Goal: Task Accomplishment & Management: Manage account settings

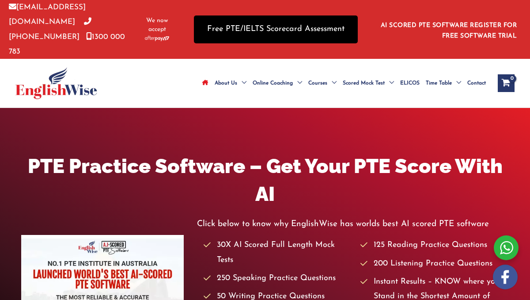
click at [290, 30] on link "Free PTE/IELTS Scorecard Assessment" at bounding box center [276, 29] width 164 height 28
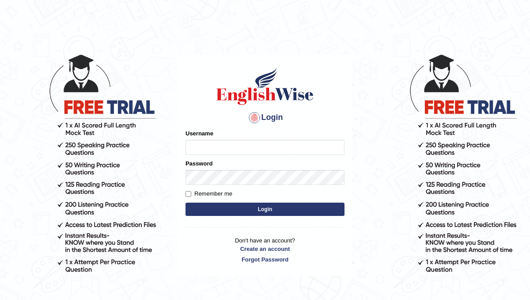
click at [189, 168] on form "Please fix the following errors: Username Password Remember me Login" at bounding box center [265, 173] width 159 height 89
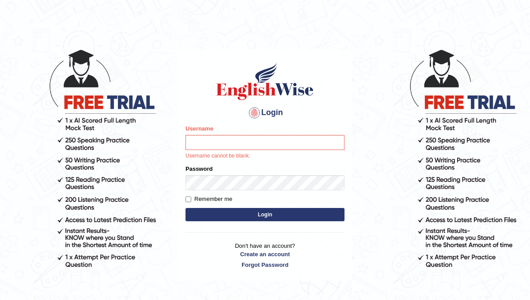
scroll to position [5, 0]
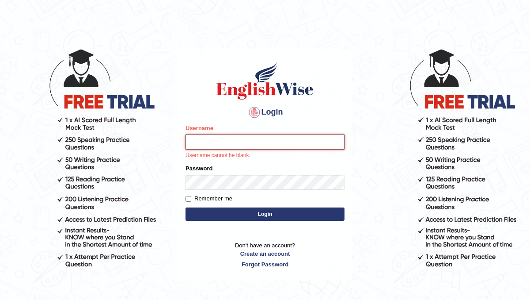
click at [236, 142] on input "Username" at bounding box center [265, 141] width 159 height 15
type input "khola1234@"
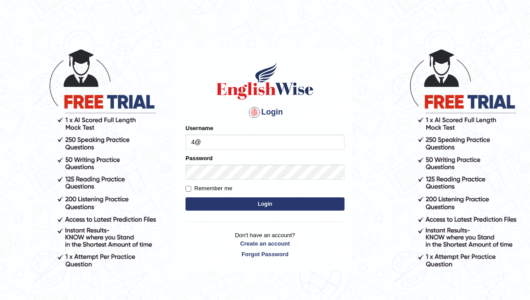
click at [232, 142] on input "4@" at bounding box center [265, 141] width 159 height 15
type input "4"
type input "khola1234@"
click at [188, 190] on input "Remember me" at bounding box center [189, 189] width 6 height 6
checkbox input "true"
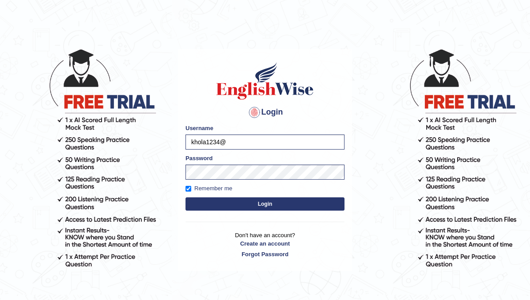
click at [205, 203] on button "Login" at bounding box center [265, 203] width 159 height 13
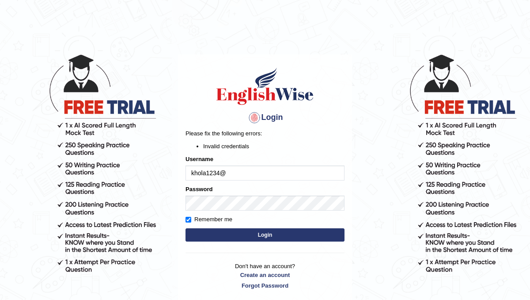
click at [213, 239] on button "Login" at bounding box center [265, 234] width 159 height 13
click at [219, 238] on button "Login" at bounding box center [265, 234] width 159 height 13
click at [235, 171] on input "khola1234@" at bounding box center [265, 172] width 159 height 15
type input "khola1234@"
click at [222, 237] on button "Login" at bounding box center [265, 234] width 159 height 13
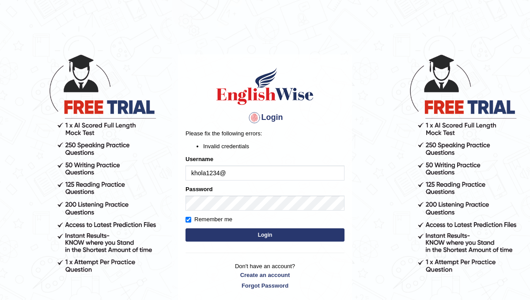
click at [225, 236] on button "Login" at bounding box center [265, 234] width 159 height 13
click at [253, 231] on button "Login" at bounding box center [265, 234] width 159 height 13
click at [260, 232] on button "Login" at bounding box center [265, 234] width 159 height 13
click at [203, 175] on input "khola1234@" at bounding box center [265, 172] width 159 height 15
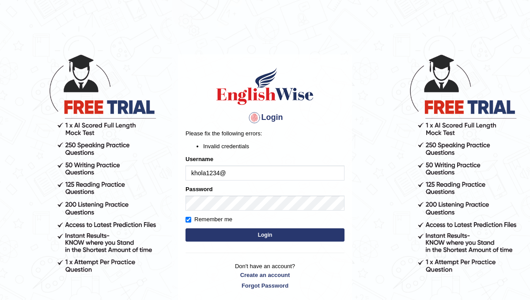
click at [203, 175] on input "khola1234@" at bounding box center [265, 172] width 159 height 15
click at [236, 171] on input "khola1234@" at bounding box center [265, 172] width 159 height 15
click at [212, 236] on button "Login" at bounding box center [265, 234] width 159 height 13
